Goal: Information Seeking & Learning: Learn about a topic

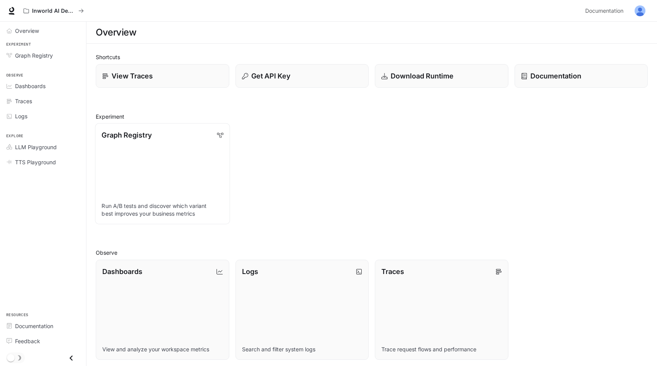
click at [147, 149] on link "Graph Registry Run A/B tests and discover which variant best improves your busi…" at bounding box center [162, 173] width 135 height 101
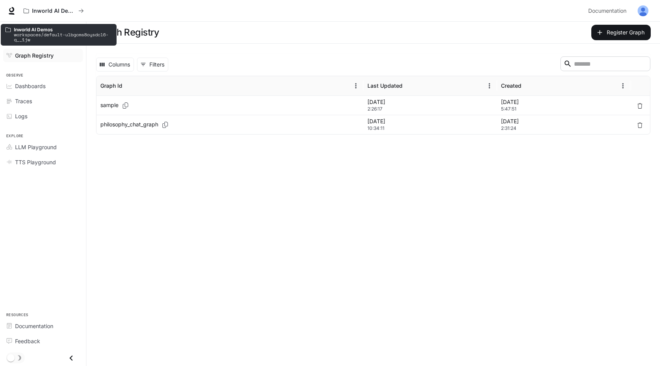
click at [53, 35] on p "workspaces/default-ulbgcms8oysdcl6-q__1jw" at bounding box center [63, 37] width 98 height 10
copy p "workspaces/default-ulbgcms8oysdcl6-q__1jw"
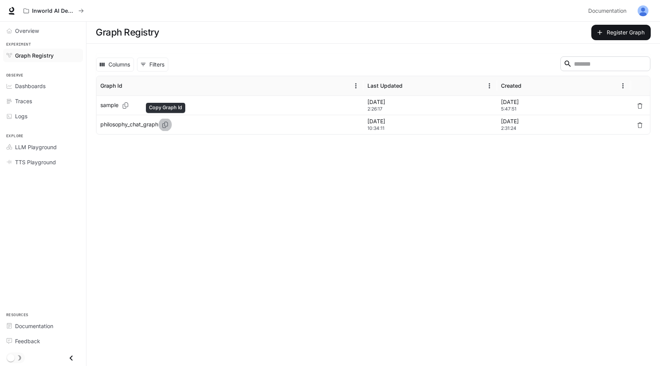
click at [165, 122] on icon "Copy Graph Id" at bounding box center [165, 125] width 8 height 6
click at [129, 124] on p "philosophy_chat_graph" at bounding box center [129, 124] width 58 height 8
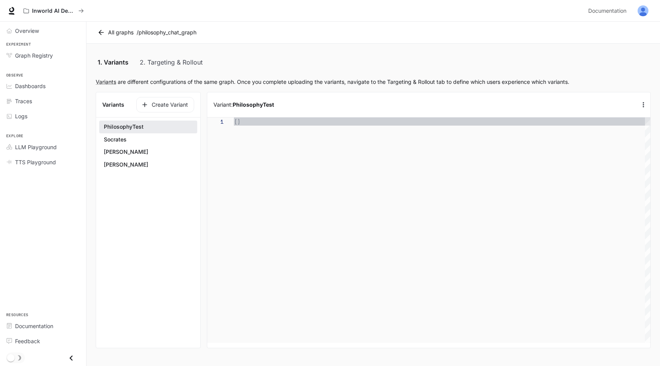
scroll to position [81, 0]
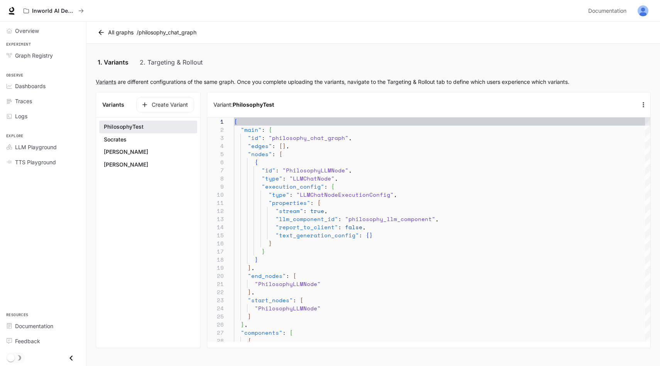
click at [152, 229] on section "Variants Create Variant PhilosophyTest [PERSON_NAME] [PERSON_NAME]" at bounding box center [148, 220] width 105 height 256
drag, startPoint x: 96, startPoint y: 135, endPoint x: 136, endPoint y: 141, distance: 40.2
click at [136, 141] on div "PhilosophyTest [PERSON_NAME] [PERSON_NAME]" at bounding box center [148, 145] width 104 height 56
click at [128, 141] on button "Socrates" at bounding box center [148, 139] width 98 height 13
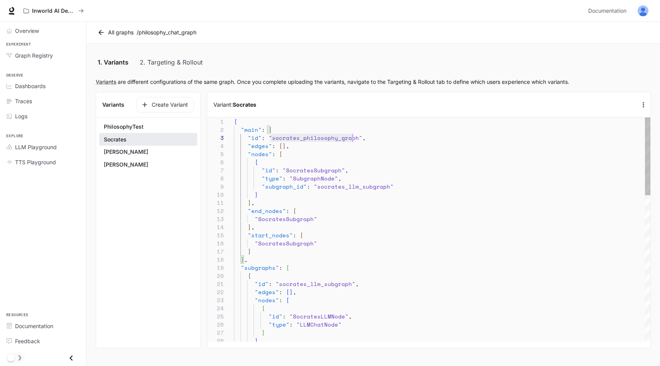
click at [244, 105] on b "Socrates" at bounding box center [245, 104] width 24 height 7
copy b "Socrates"
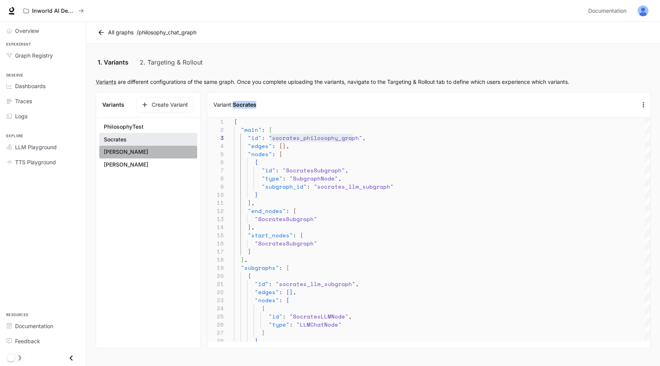
click at [121, 154] on button "[PERSON_NAME]" at bounding box center [148, 151] width 98 height 13
click at [250, 104] on b "[PERSON_NAME]" at bounding box center [256, 104] width 46 height 7
copy b "[PERSON_NAME]"
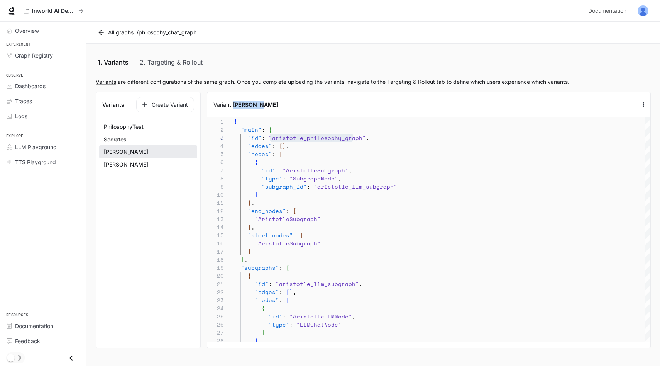
click at [122, 164] on button "[PERSON_NAME]" at bounding box center [148, 164] width 98 height 13
type textarea "**********"
click at [246, 101] on b "[PERSON_NAME]" at bounding box center [256, 104] width 46 height 7
copy b "[PERSON_NAME]"
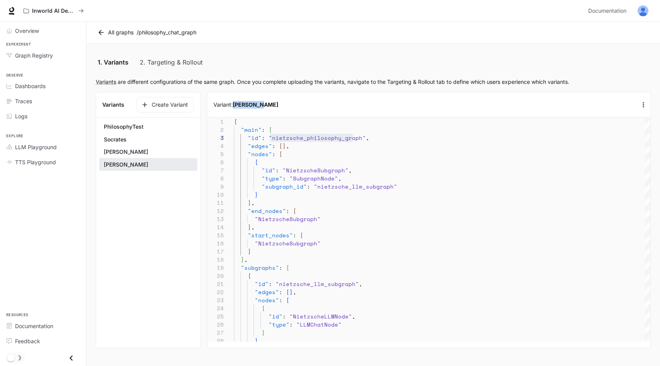
click at [290, 109] on div "Variant: [PERSON_NAME]" at bounding box center [428, 104] width 443 height 25
